Goal: Transaction & Acquisition: Purchase product/service

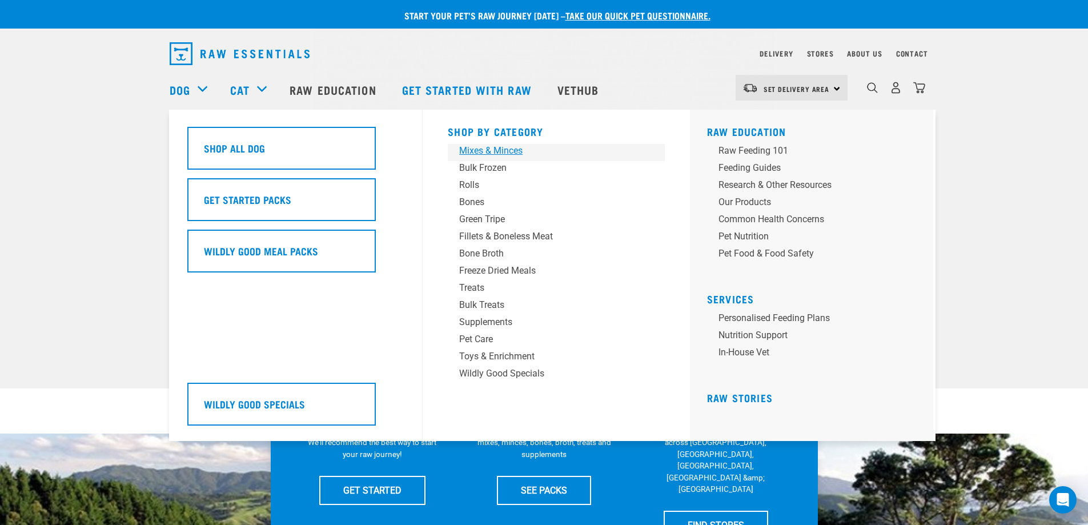
click at [491, 155] on div "Mixes & Minces" at bounding box center [548, 151] width 178 height 14
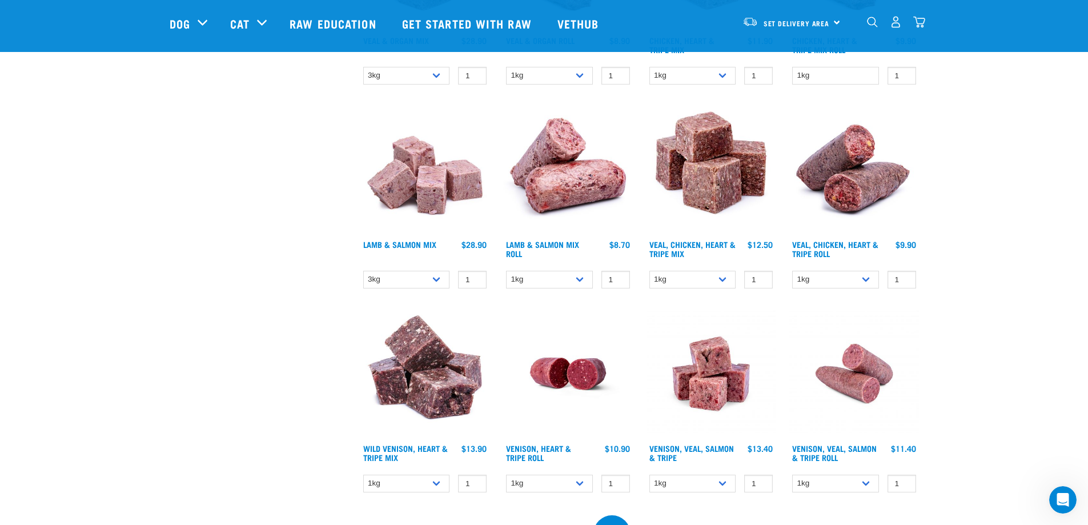
scroll to position [914, 0]
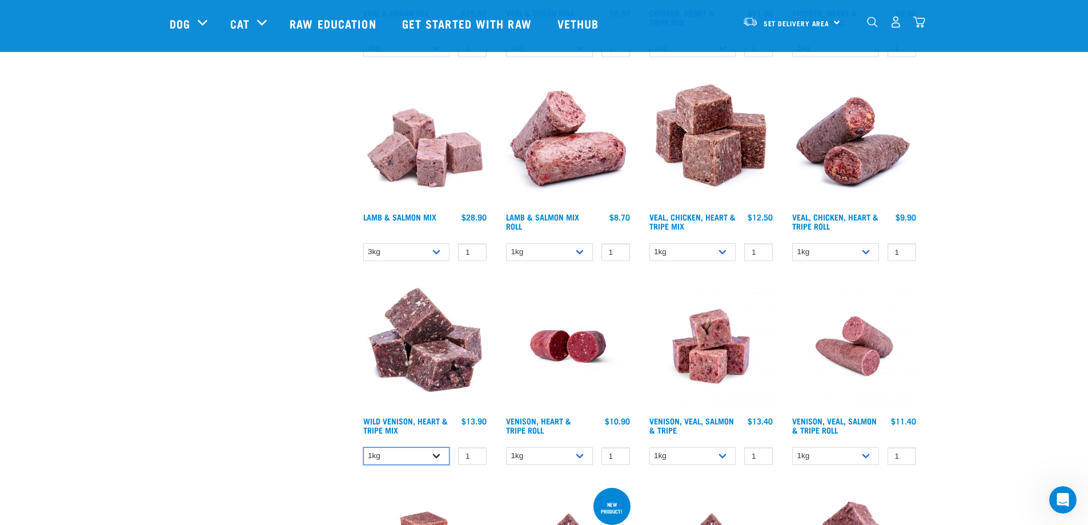
click at [434, 452] on select "1kg 3kg" at bounding box center [406, 456] width 87 height 18
click at [320, 382] on div "× Filter products Pet Type Dog Cat Experience New Raw Feeder Experienced Raw Fe…" at bounding box center [258, 30] width 191 height 1810
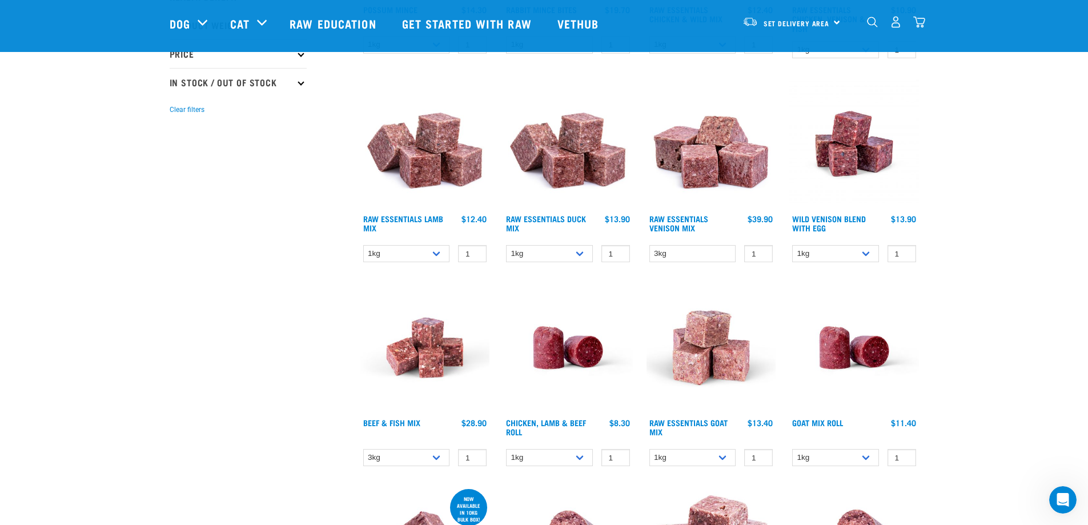
scroll to position [57, 0]
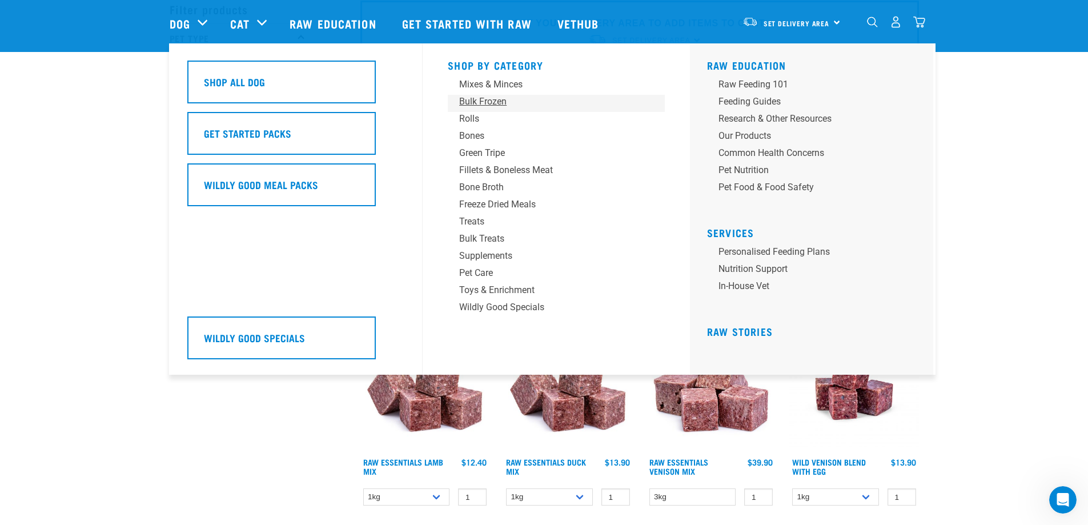
click at [490, 98] on div "Bulk Frozen" at bounding box center [548, 102] width 178 height 14
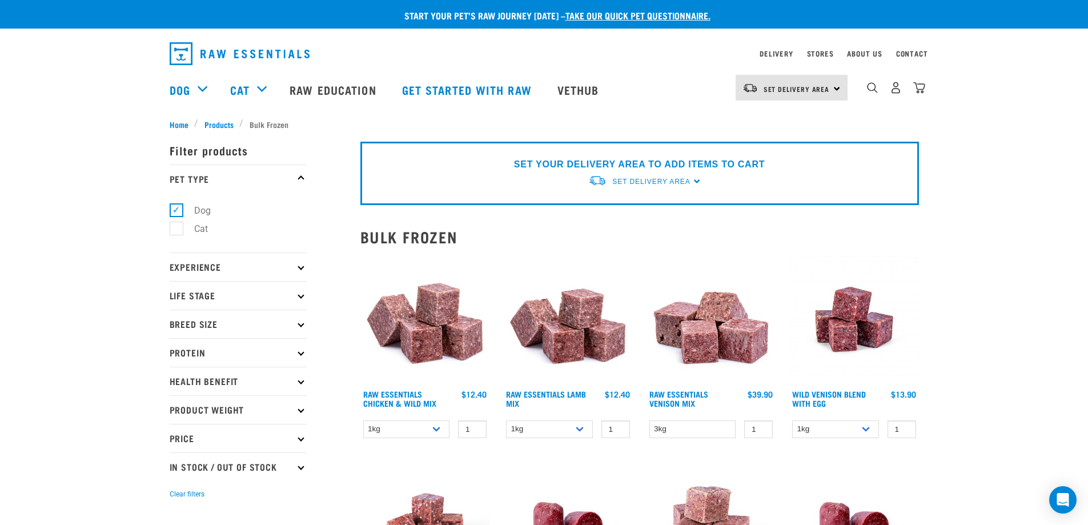
click at [857, 340] on img at bounding box center [854, 320] width 130 height 130
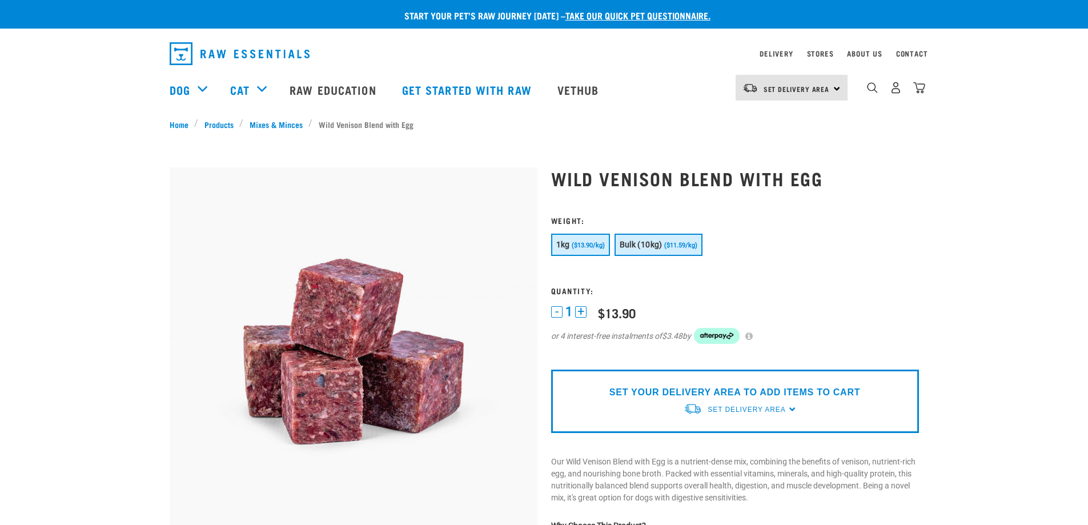
click at [645, 249] on span "Bulk (10kg)" at bounding box center [641, 244] width 43 height 9
click at [811, 55] on link "Stores" at bounding box center [820, 53] width 27 height 4
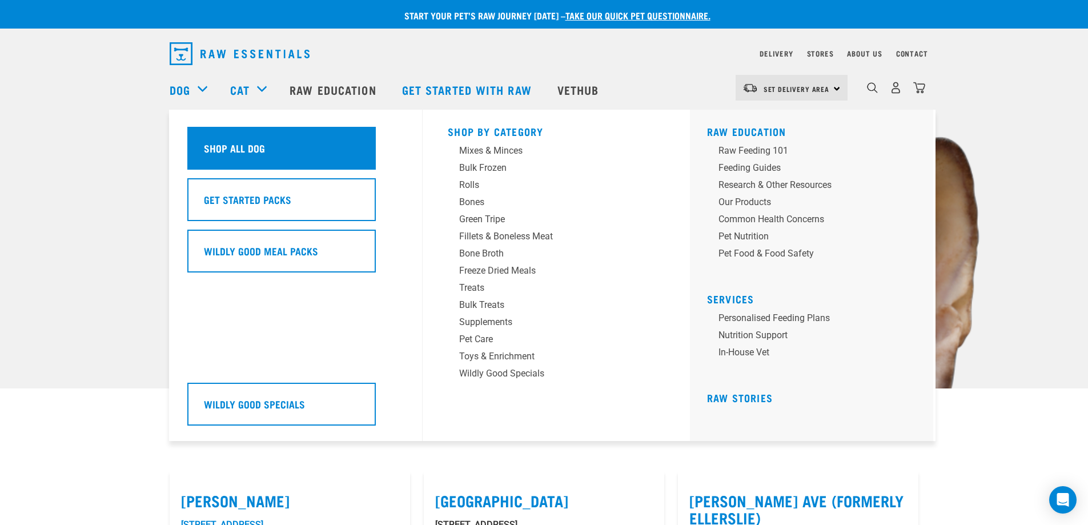
click at [216, 149] on h5 "Shop All Dog" at bounding box center [234, 148] width 61 height 15
